Goal: Communication & Community: Answer question/provide support

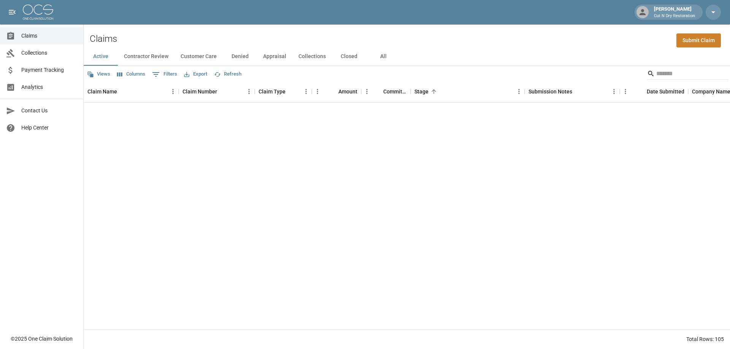
scroll to position [1217, 0]
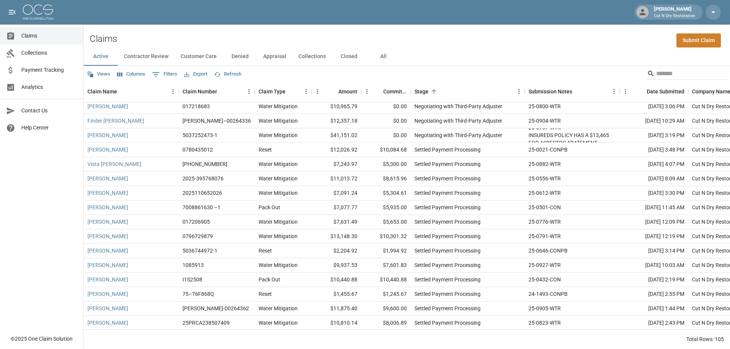
drag, startPoint x: 384, startPoint y: 55, endPoint x: 423, endPoint y: 58, distance: 38.5
click at [384, 55] on button "All" at bounding box center [383, 57] width 34 height 18
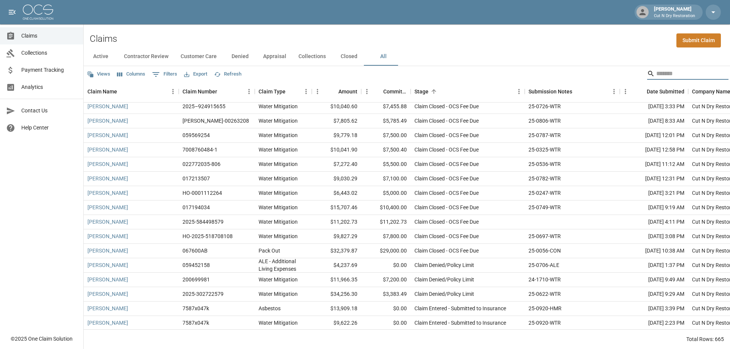
click at [681, 75] on input "Search" at bounding box center [686, 74] width 61 height 12
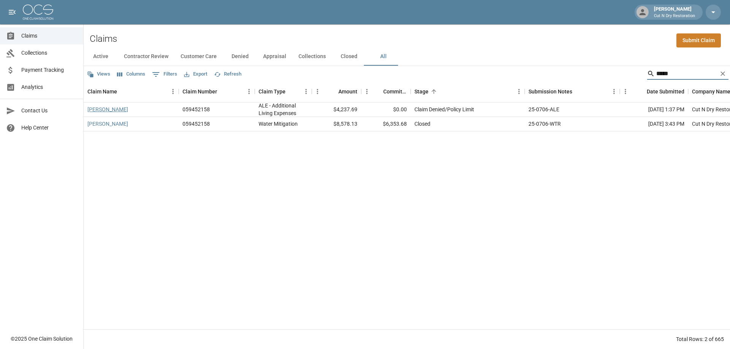
type input "*****"
click at [107, 109] on link "[PERSON_NAME]" at bounding box center [107, 110] width 41 height 8
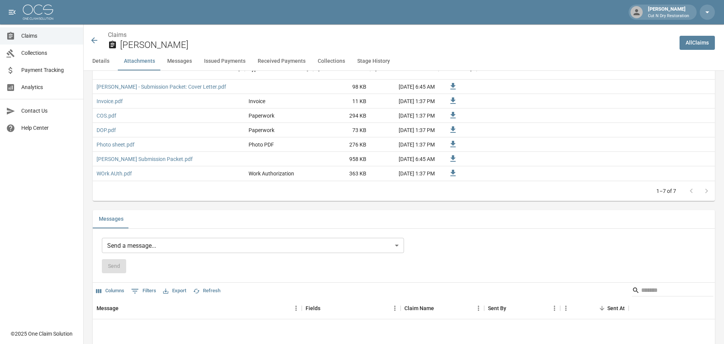
scroll to position [608, 0]
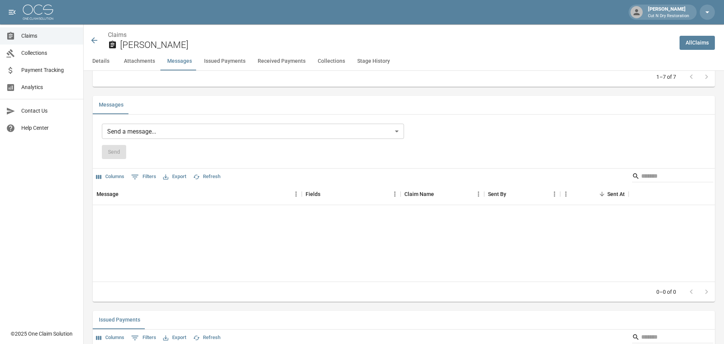
click at [199, 133] on body "[PERSON_NAME] Cut N Dry Restoration Claims Collections Payment Tracking Analyti…" at bounding box center [362, 172] width 724 height 1561
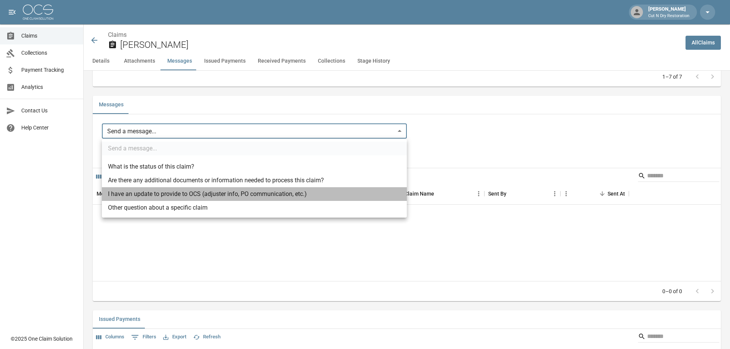
click at [181, 195] on li "I have an update to provide to OCS (adjuster info, PO communication, etc.)" at bounding box center [254, 194] width 305 height 14
type input "**********"
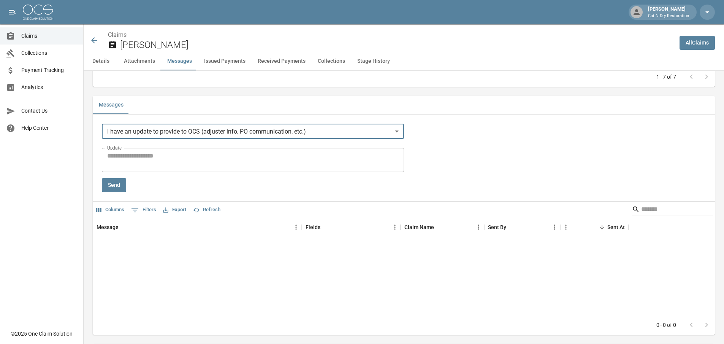
click at [182, 154] on textarea "Update" at bounding box center [253, 159] width 292 height 17
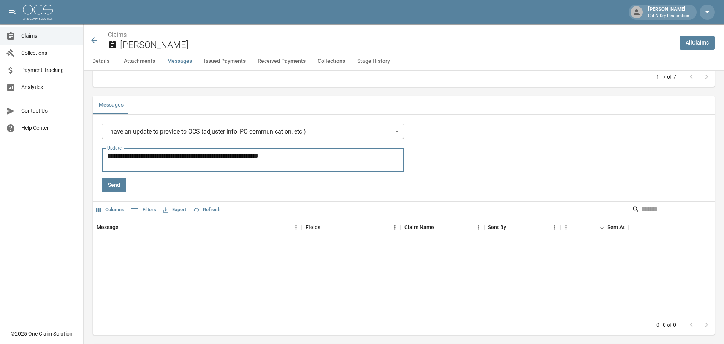
type textarea "**********"
click at [117, 185] on button "Send" at bounding box center [114, 185] width 24 height 14
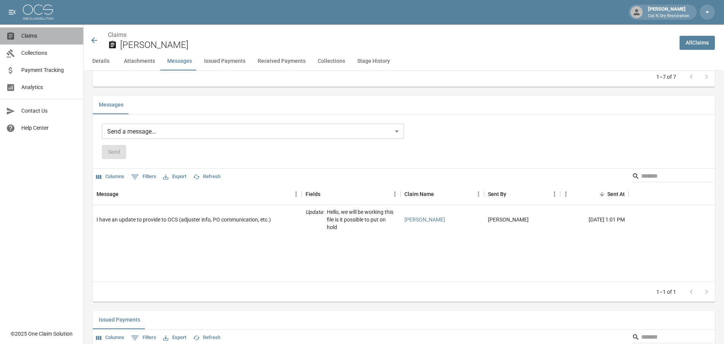
click at [37, 33] on span "Claims" at bounding box center [49, 36] width 56 height 8
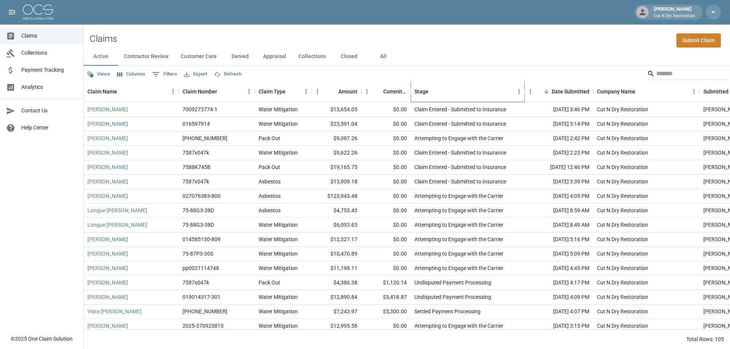
click at [466, 88] on div "Stage" at bounding box center [463, 91] width 99 height 21
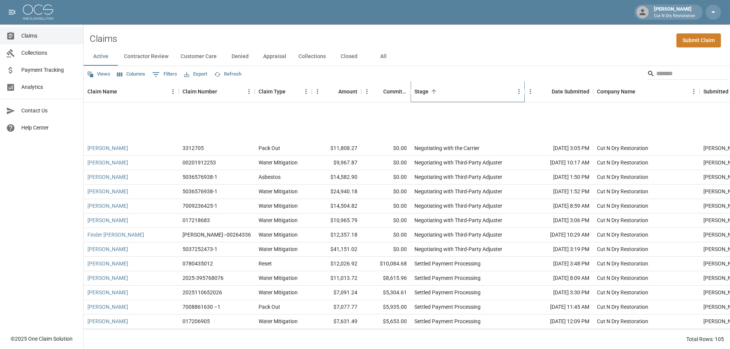
scroll to position [1217, 0]
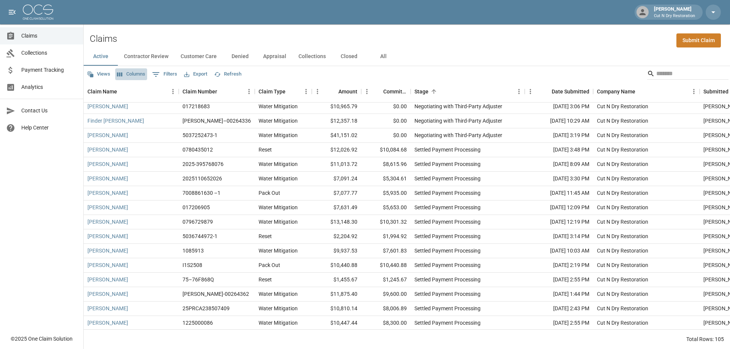
click at [142, 75] on button "Columns" at bounding box center [131, 74] width 32 height 12
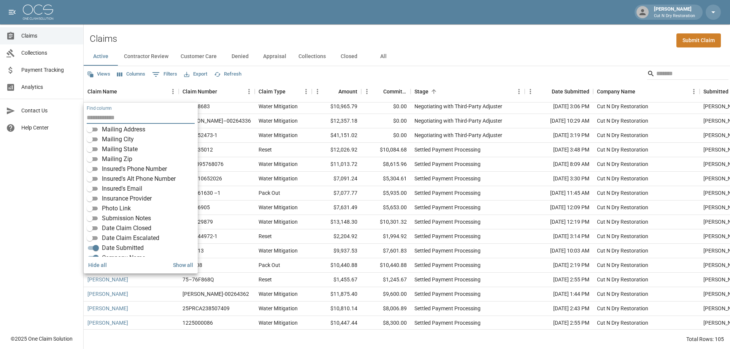
scroll to position [133, 0]
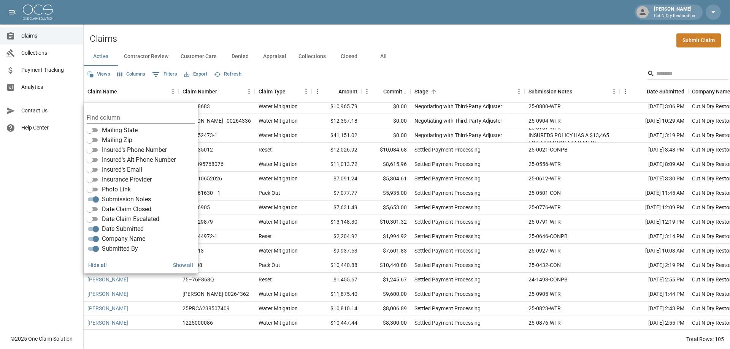
click at [473, 73] on div "Views Columns 0 Filters Export Refresh" at bounding box center [407, 73] width 646 height 15
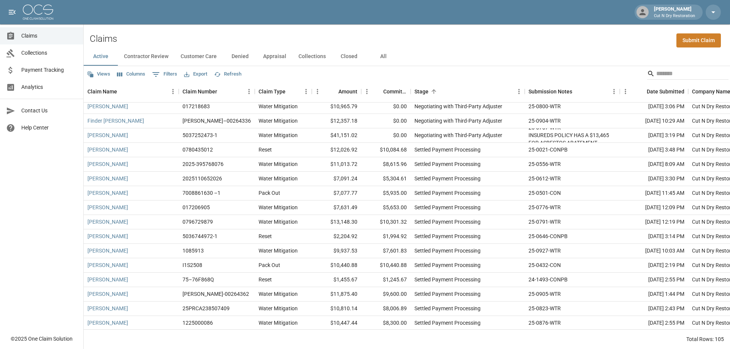
click at [486, 46] on div "Claims Submit Claim" at bounding box center [407, 35] width 646 height 23
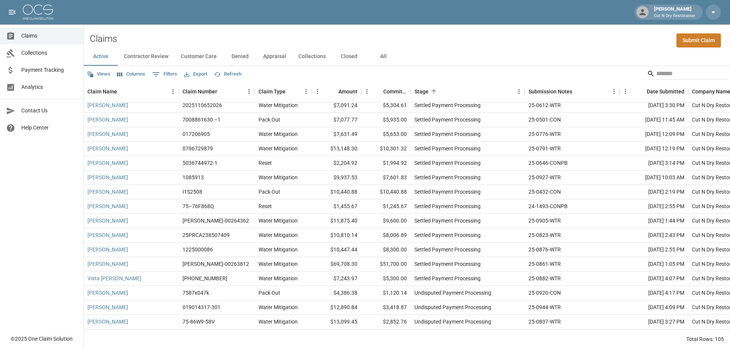
scroll to position [1296, 0]
